Goal: Task Accomplishment & Management: Manage account settings

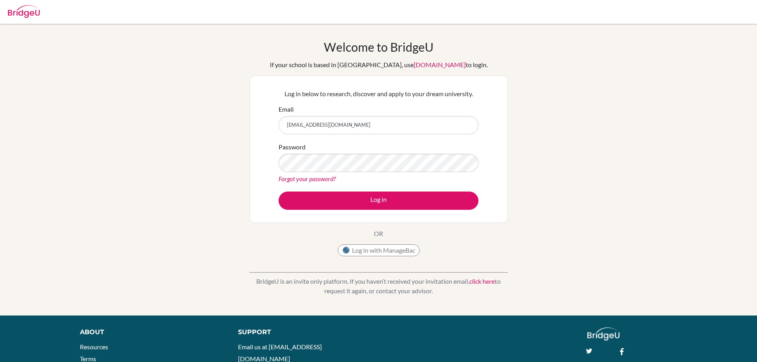
click at [279, 192] on button "Log in" at bounding box center [379, 201] width 200 height 18
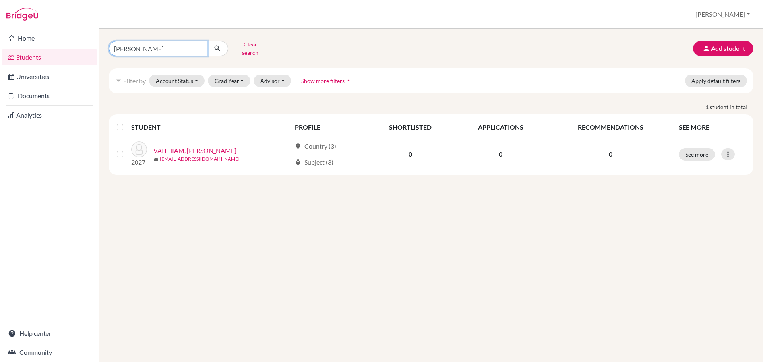
click at [200, 46] on input "[PERSON_NAME]" at bounding box center [158, 48] width 99 height 15
paste input "[PERSON_NAME]"
type input "[PERSON_NAME]"
click at [217, 46] on icon "submit" at bounding box center [217, 49] width 8 height 8
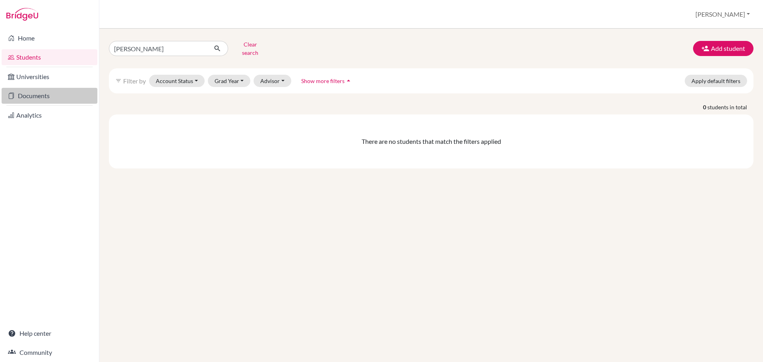
click at [39, 95] on link "Documents" at bounding box center [50, 96] width 96 height 16
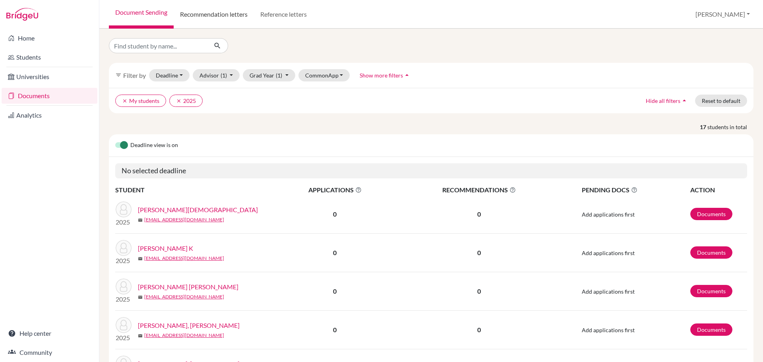
click at [219, 14] on link "Recommendation letters" at bounding box center [214, 14] width 80 height 29
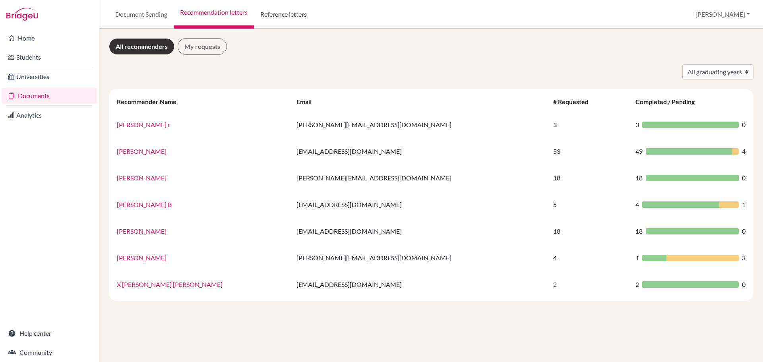
click at [277, 15] on link "Reference letters" at bounding box center [283, 14] width 59 height 29
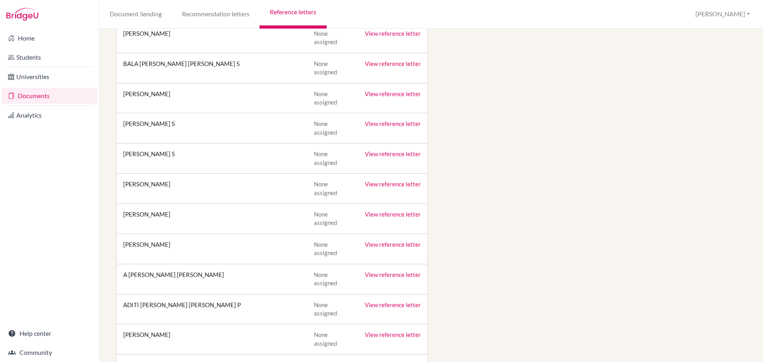
scroll to position [50, 0]
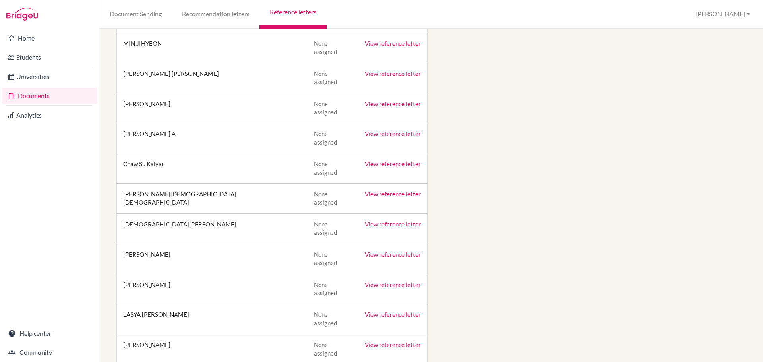
scroll to position [924, 0]
